Goal: Task Accomplishment & Management: Use online tool/utility

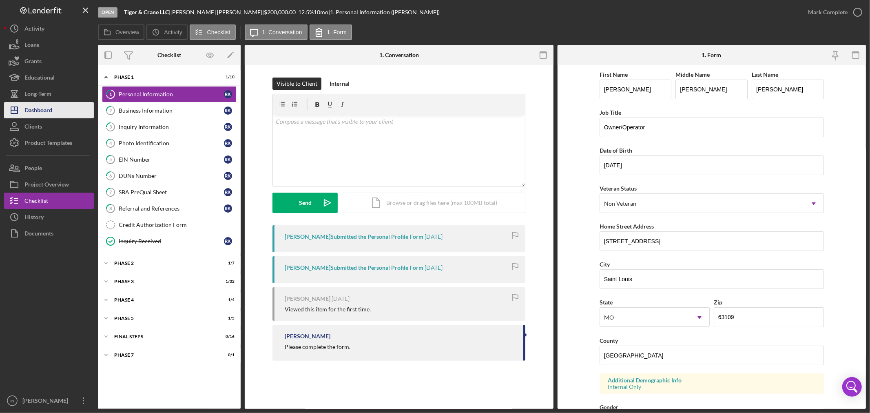
click at [51, 103] on div "Dashboard" at bounding box center [38, 111] width 28 height 18
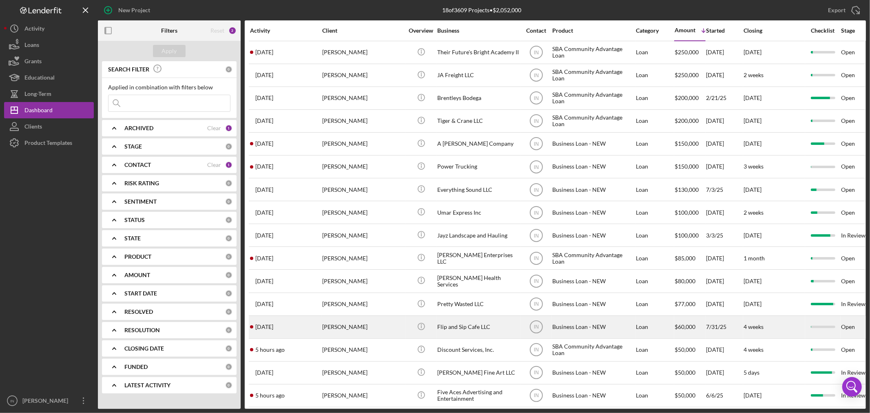
click at [382, 178] on div "[PERSON_NAME]" at bounding box center [363, 327] width 82 height 22
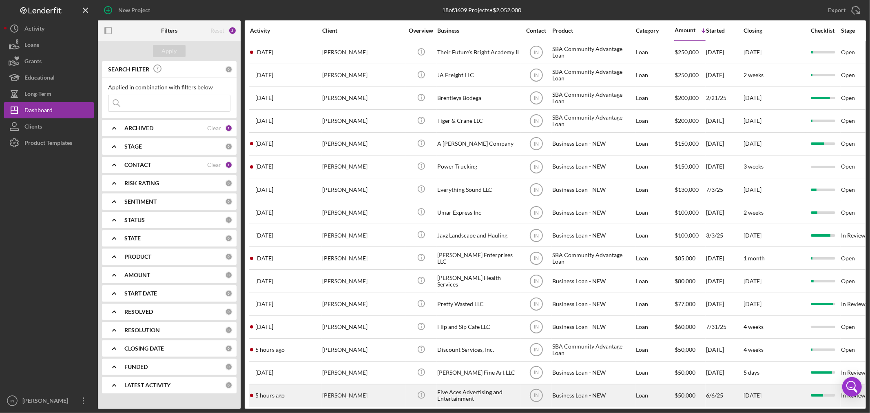
scroll to position [61, 0]
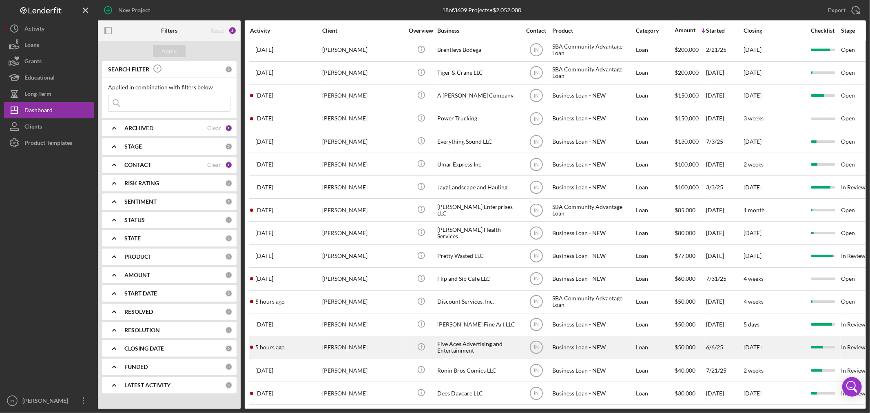
click at [352, 178] on div "[PERSON_NAME]" at bounding box center [363, 348] width 82 height 22
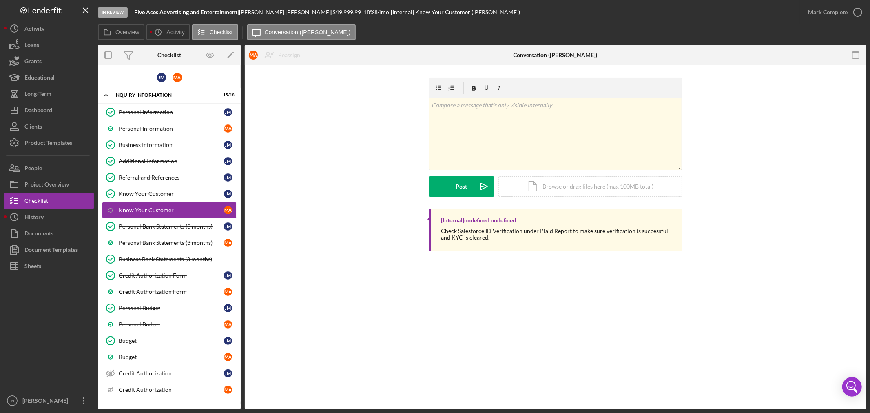
scroll to position [90, 0]
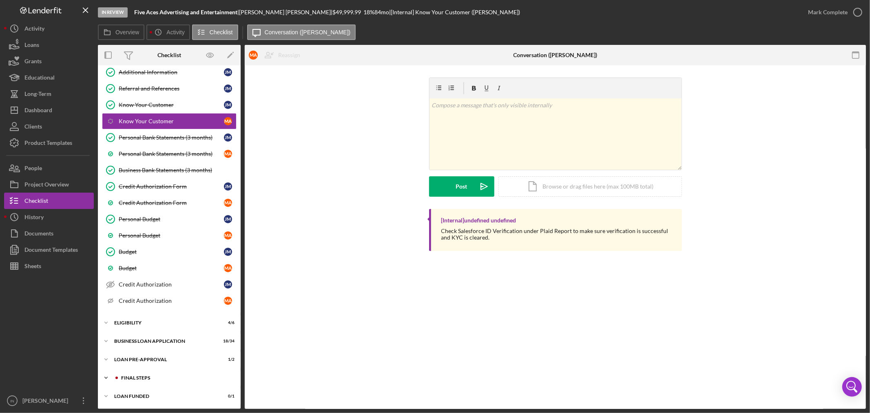
click at [157, 178] on div "FINAL STEPS" at bounding box center [175, 377] width 109 height 5
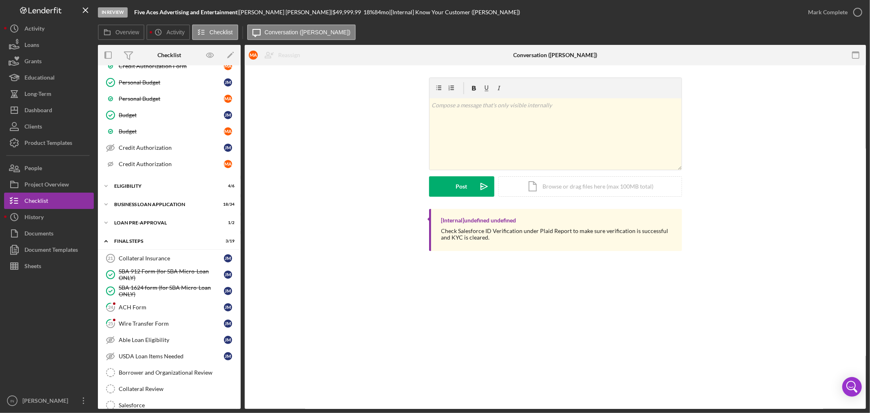
scroll to position [0, 0]
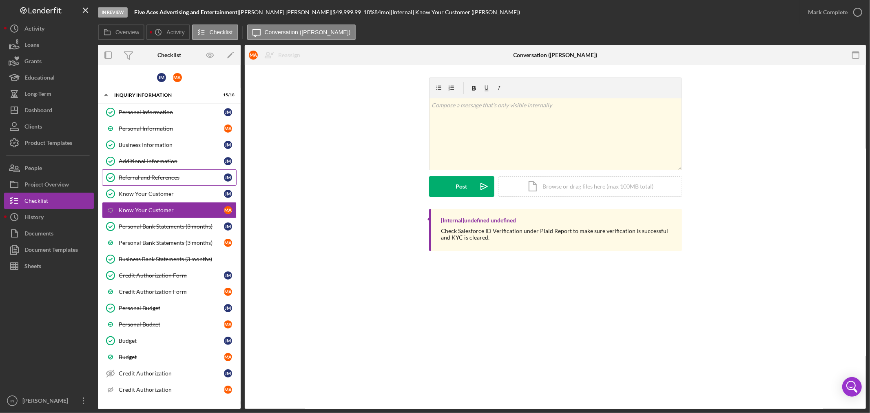
click at [162, 178] on div "Referral and References" at bounding box center [171, 177] width 105 height 7
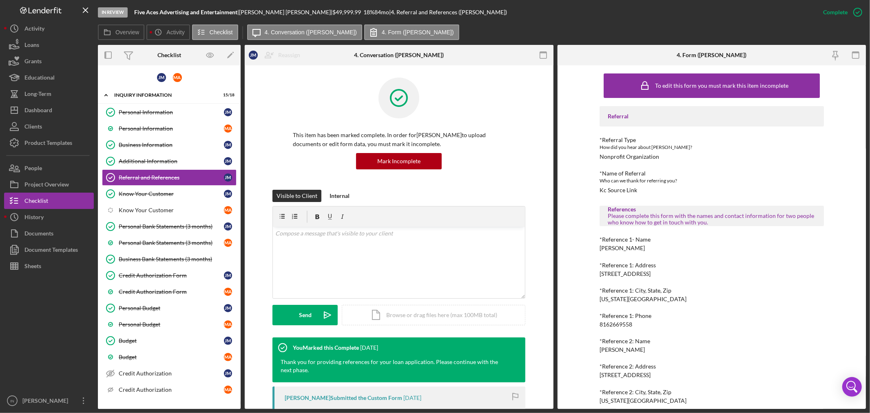
drag, startPoint x: 652, startPoint y: 246, endPoint x: 598, endPoint y: 249, distance: 53.5
click at [434, 178] on div "*Reference 1- Name [PERSON_NAME]" at bounding box center [712, 243] width 224 height 15
copy div "[PERSON_NAME]"
drag, startPoint x: 637, startPoint y: 324, endPoint x: 586, endPoint y: 327, distance: 51.5
click at [434, 178] on div "To edit this form you must mark this item incomplete Referral *Referral Type Ho…" at bounding box center [712, 237] width 309 height 344
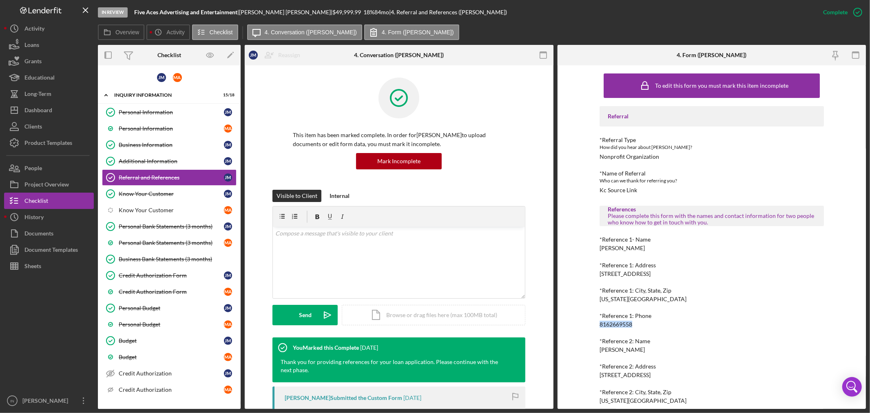
copy div "8162669558"
drag, startPoint x: 638, startPoint y: 354, endPoint x: 602, endPoint y: 350, distance: 36.1
click at [434, 178] on div "Referral *Referral Type How did you hear about [PERSON_NAME]? Nonprofit Organiz…" at bounding box center [712, 267] width 224 height 323
click at [434, 178] on div "*Reference 2: Name [PERSON_NAME]" at bounding box center [712, 345] width 224 height 15
drag, startPoint x: 638, startPoint y: 350, endPoint x: 597, endPoint y: 349, distance: 40.4
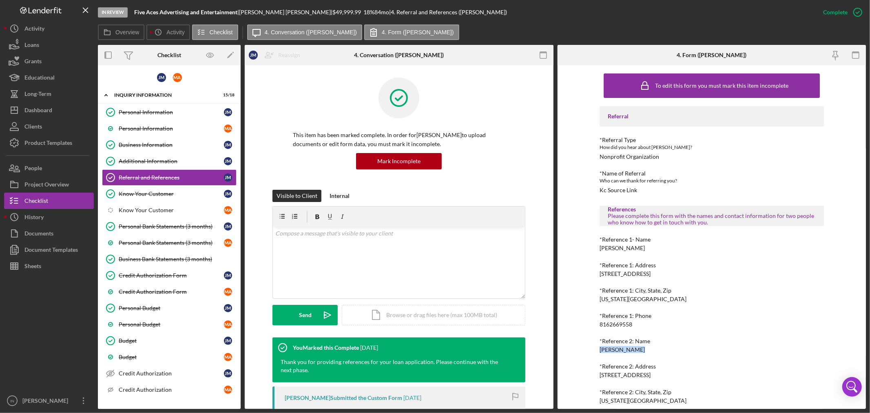
click at [434, 178] on div "To edit this form you must mark this item incomplete Referral *Referral Type Ho…" at bounding box center [712, 237] width 309 height 344
copy div "[PERSON_NAME]"
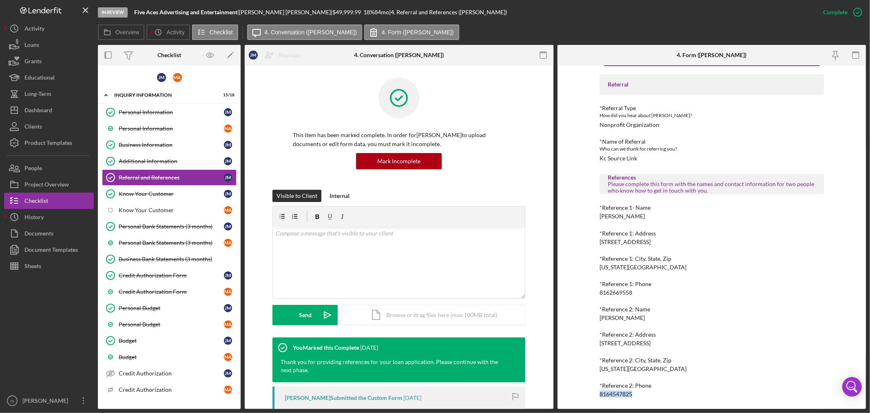
drag, startPoint x: 632, startPoint y: 392, endPoint x: 600, endPoint y: 391, distance: 31.9
click at [434, 178] on div "*Reference 2: Phone [PHONE_NUMBER]" at bounding box center [712, 389] width 224 height 15
copy div "8164547825"
